Goal: Task Accomplishment & Management: Use online tool/utility

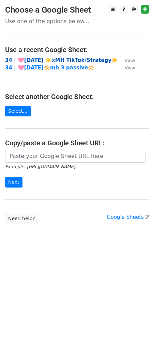
click at [64, 58] on strong "34 | 🩷AUG 9 ☀️xMH TikTok/Strategy☀️" at bounding box center [61, 60] width 113 height 6
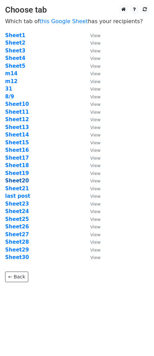
click at [22, 179] on strong "Sheet20" at bounding box center [17, 181] width 24 height 6
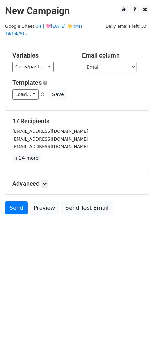
click at [93, 111] on div "17 Recipients nmbanwi@yahoo.com nmeskitchentour@gmail.com odionspelltemple@gmai…" at bounding box center [76, 140] width 143 height 59
click at [28, 89] on link "Load..." at bounding box center [25, 94] width 26 height 11
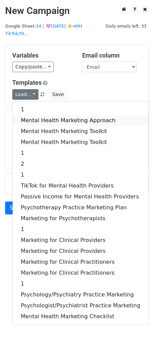
click at [31, 115] on link "Mental Health Marketing Approach" at bounding box center [81, 120] width 136 height 11
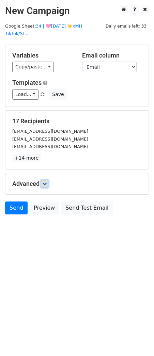
click at [48, 180] on link at bounding box center [44, 183] width 7 height 7
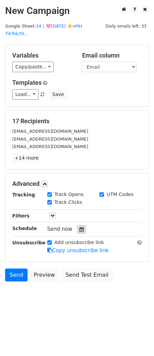
click at [79, 227] on icon at bounding box center [81, 229] width 4 height 5
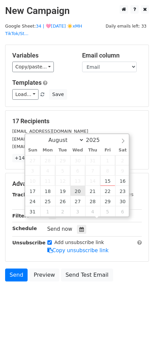
type input "2025-08-20 12:00"
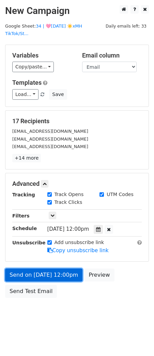
click at [49, 269] on link "Send on Aug 20 at 12:00pm" at bounding box center [43, 275] width 77 height 13
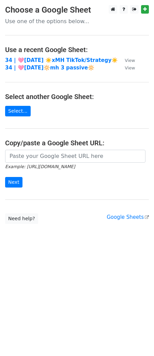
click at [38, 64] on td "34 | 🩷[DATE]🔆mh 3 passive🔆" at bounding box center [61, 68] width 113 height 8
click at [38, 61] on strong "34 | 🩷[DATE] ☀️xMH TikTok/Strategy☀️" at bounding box center [61, 60] width 113 height 6
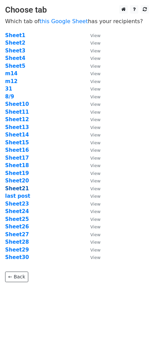
click at [21, 187] on strong "Sheet21" at bounding box center [17, 189] width 24 height 6
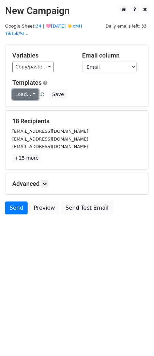
click at [21, 91] on link "Load..." at bounding box center [25, 94] width 26 height 11
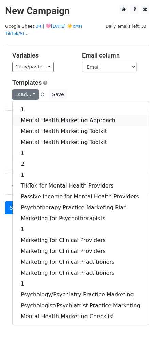
click at [26, 115] on link "Mental Health Marketing Approach" at bounding box center [81, 120] width 136 height 11
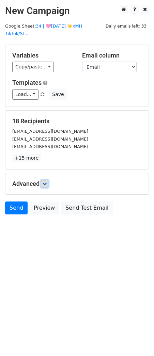
click at [47, 182] on icon at bounding box center [45, 184] width 4 height 4
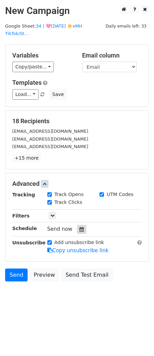
click at [80, 227] on icon at bounding box center [81, 229] width 4 height 5
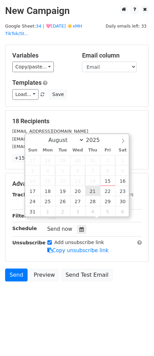
type input "2025-08-21 12:00"
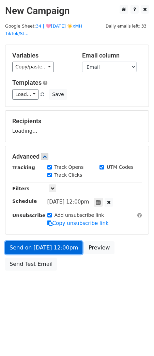
click at [67, 241] on link "Send on Aug 21 at 12:00pm" at bounding box center [43, 247] width 77 height 13
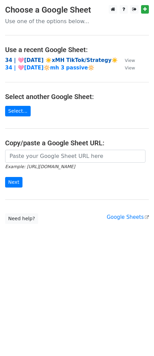
click at [57, 60] on strong "34 | 🩷[DATE] ☀️xMH TikTok/Strategy☀️" at bounding box center [61, 60] width 113 height 6
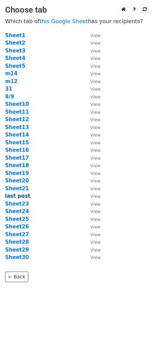
click at [16, 194] on strong "last post" at bounding box center [17, 196] width 25 height 6
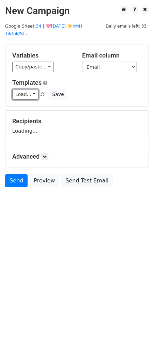
click at [29, 89] on link "Load..." at bounding box center [25, 94] width 26 height 11
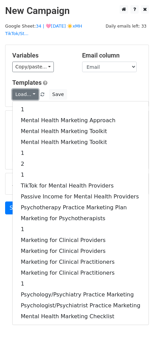
click at [29, 89] on link "Load..." at bounding box center [25, 94] width 26 height 11
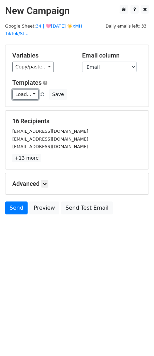
click at [29, 89] on link "Load..." at bounding box center [25, 94] width 26 height 11
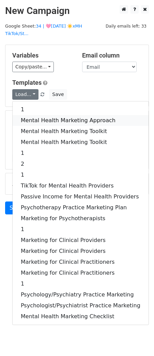
click at [29, 115] on link "Mental Health Marketing Approach" at bounding box center [81, 120] width 136 height 11
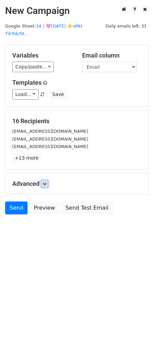
click at [45, 180] on link at bounding box center [44, 183] width 7 height 7
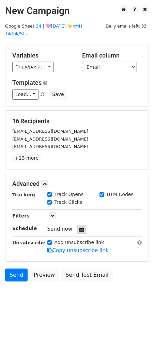
click at [79, 227] on icon at bounding box center [81, 229] width 4 height 5
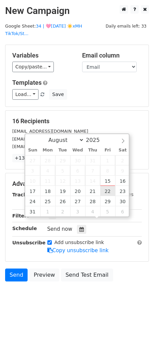
type input "2025-08-22 12:00"
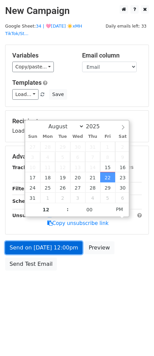
click at [66, 241] on link "Send on Aug 22 at 12:00pm" at bounding box center [43, 247] width 77 height 13
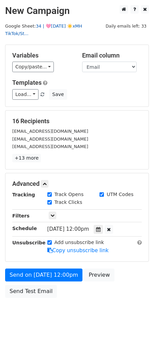
click at [69, 25] on link "34 | 🩷AUG 9 ☀️xMH TikTok/St..." at bounding box center [43, 29] width 77 height 13
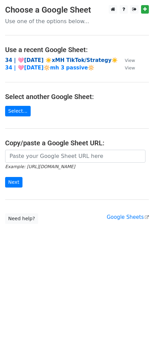
click at [36, 61] on strong "34 | 🩷AUG 9 ☀️xMH TikTok/Strategy☀️" at bounding box center [61, 60] width 113 height 6
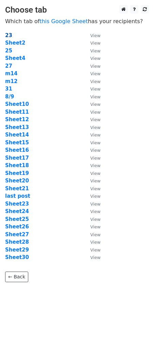
click at [7, 35] on strong "23" at bounding box center [8, 35] width 7 height 6
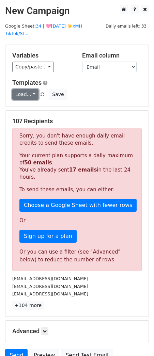
click at [27, 89] on link "Load..." at bounding box center [25, 94] width 26 height 11
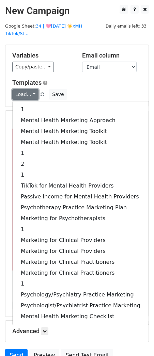
click at [27, 89] on link "Load..." at bounding box center [25, 94] width 26 height 11
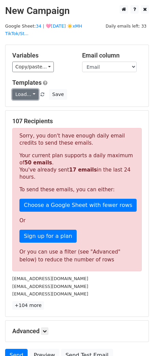
click at [27, 89] on link "Load..." at bounding box center [25, 94] width 26 height 11
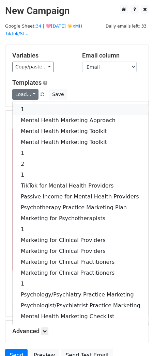
click at [31, 104] on link "1" at bounding box center [81, 109] width 136 height 11
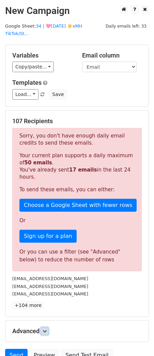
click at [46, 329] on icon at bounding box center [45, 331] width 4 height 4
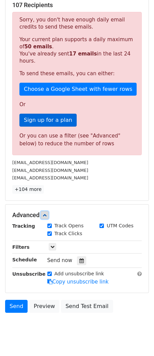
scroll to position [123, 0]
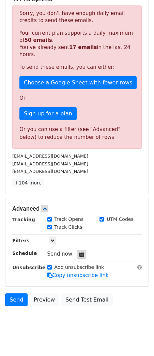
click at [79, 252] on icon at bounding box center [81, 254] width 4 height 5
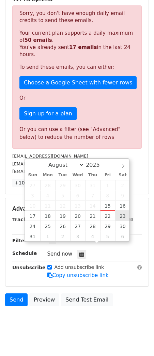
type input "2025-08-23 12:00"
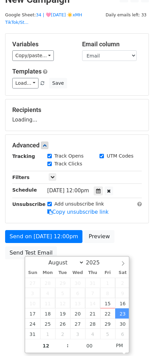
scroll to position [0, 0]
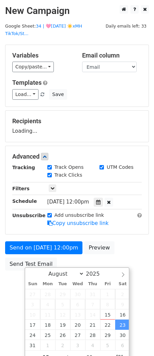
click at [64, 241] on div "Send on Aug 23 at 12:00pm Preview Send Test Email" at bounding box center [77, 257] width 154 height 33
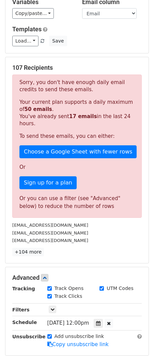
scroll to position [129, 0]
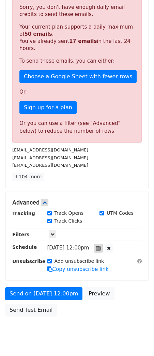
click at [103, 244] on div at bounding box center [98, 248] width 9 height 9
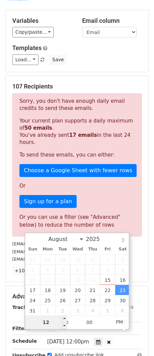
scroll to position [0, 0]
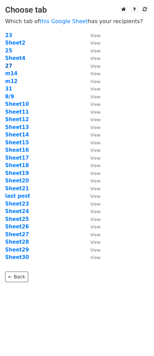
click at [9, 66] on strong "27" at bounding box center [8, 66] width 7 height 6
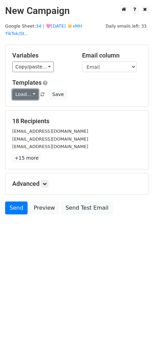
click at [25, 90] on link "Load..." at bounding box center [25, 94] width 26 height 11
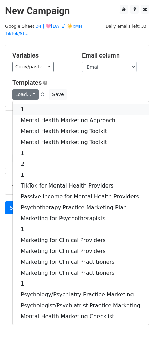
click at [27, 104] on link "1" at bounding box center [81, 109] width 136 height 11
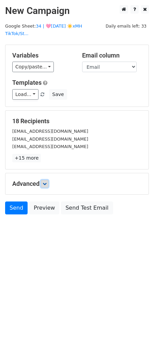
click at [47, 182] on icon at bounding box center [45, 184] width 4 height 4
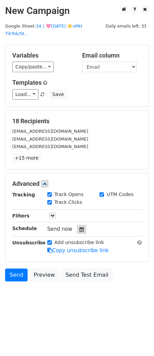
click at [79, 227] on icon at bounding box center [81, 229] width 4 height 5
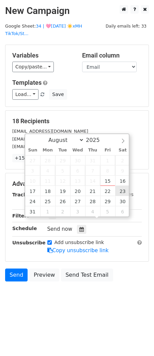
type input "2025-08-23 12:00"
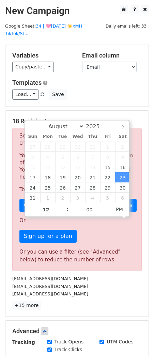
click at [89, 283] on div "consejeraelberg@gmail.com" at bounding box center [77, 287] width 140 height 8
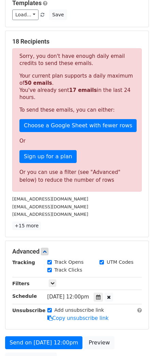
scroll to position [94, 0]
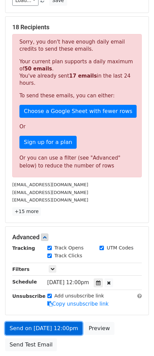
click at [44, 322] on link "Send on Aug 23 at 12:00pm" at bounding box center [43, 328] width 77 height 13
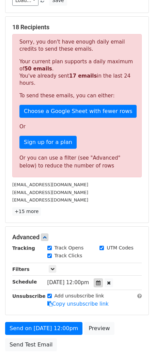
click at [100, 281] on icon at bounding box center [98, 283] width 4 height 5
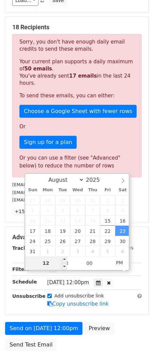
click at [51, 266] on input "12" at bounding box center [46, 263] width 42 height 14
type input "3"
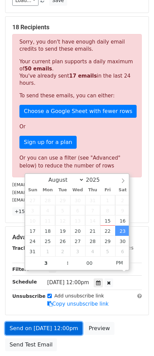
type input "2025-08-23 15:00"
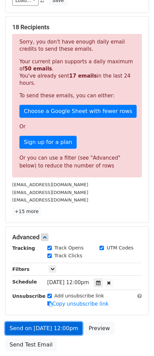
click at [26, 322] on link "Send on Aug 23 at 12:00pm" at bounding box center [43, 328] width 77 height 13
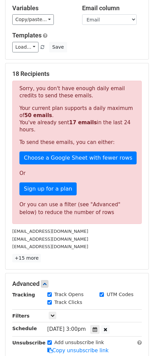
scroll to position [50, 0]
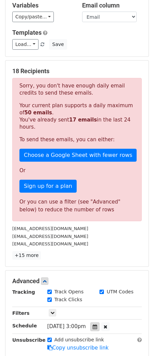
click at [99, 323] on div at bounding box center [94, 327] width 9 height 9
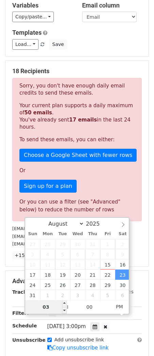
click at [46, 307] on input "03" at bounding box center [46, 307] width 42 height 14
type input "7"
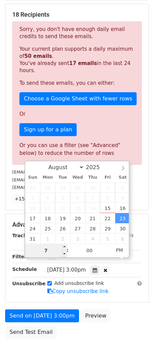
scroll to position [114, 0]
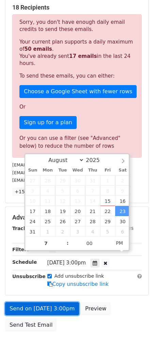
type input "2025-08-23 19:00"
click at [27, 303] on link "Send on Aug 23 at 3:00pm" at bounding box center [42, 308] width 74 height 13
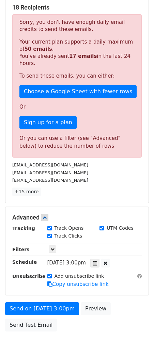
scroll to position [0, 0]
